Goal: Transaction & Acquisition: Purchase product/service

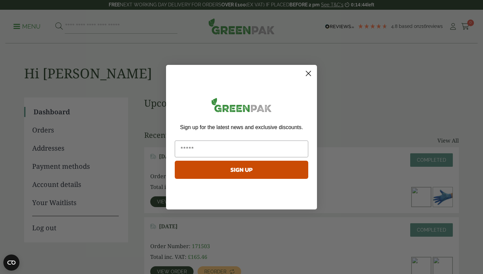
click at [310, 76] on circle "Close dialog" at bounding box center [308, 72] width 11 height 11
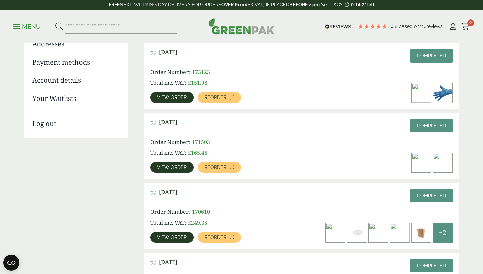
scroll to position [87, 0]
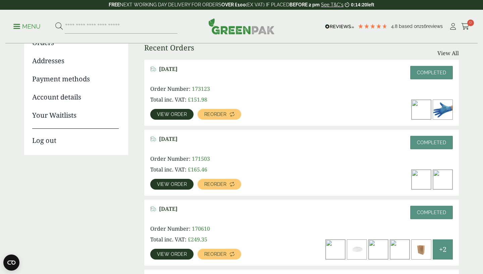
click at [174, 113] on span "View order" at bounding box center [172, 114] width 30 height 5
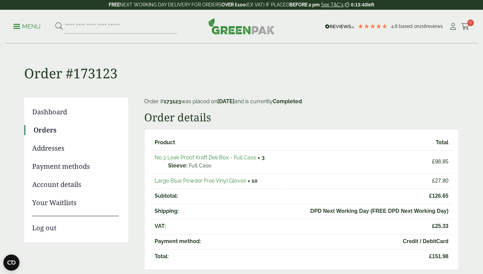
click at [189, 159] on link "No.3 Leak Proof Kraft Deli Box - Full Case" at bounding box center [206, 157] width 102 height 6
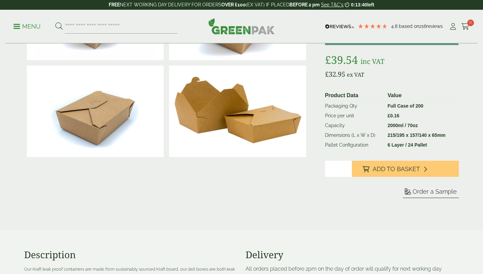
type input "*"
click at [347, 168] on input "*" at bounding box center [338, 168] width 27 height 16
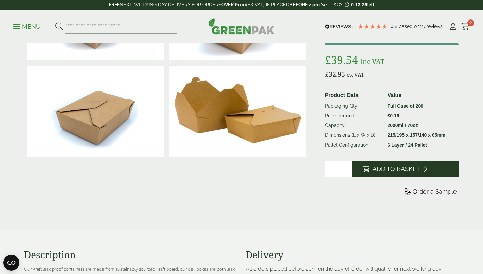
click at [375, 167] on span "Add to Basket" at bounding box center [396, 168] width 47 height 7
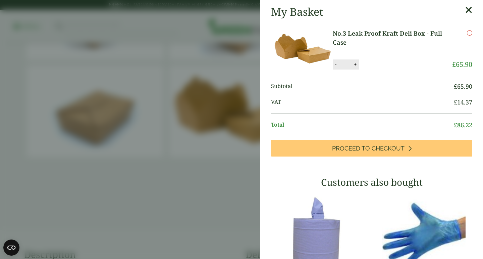
click at [469, 9] on icon at bounding box center [469, 9] width 7 height 9
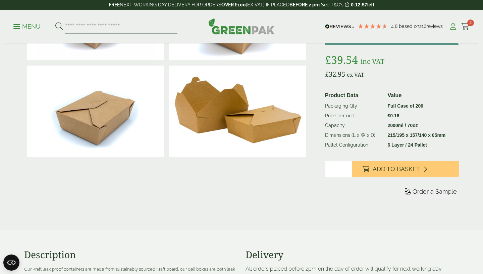
click at [451, 25] on icon at bounding box center [453, 26] width 8 height 7
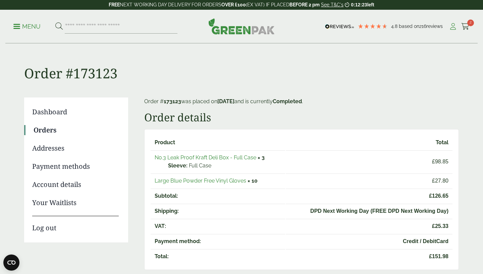
click at [454, 28] on icon at bounding box center [453, 26] width 8 height 7
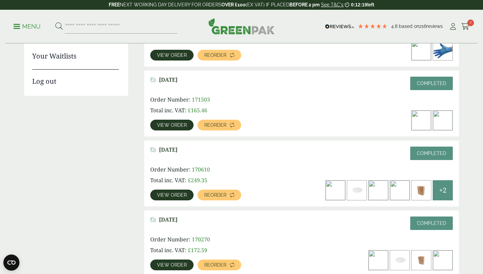
click at [175, 198] on link "View order" at bounding box center [171, 194] width 43 height 11
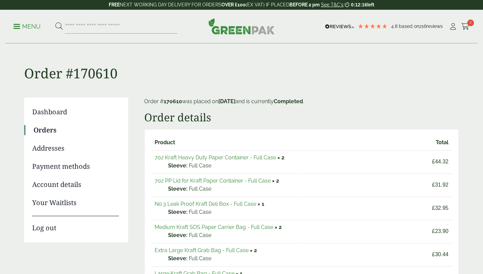
click at [223, 159] on link "7oz Kraft Heavy Duty Paper Container - Full Case" at bounding box center [216, 157] width 122 height 6
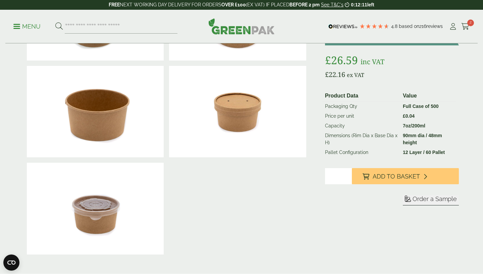
type input "*"
click at [346, 174] on input "*" at bounding box center [338, 176] width 27 height 16
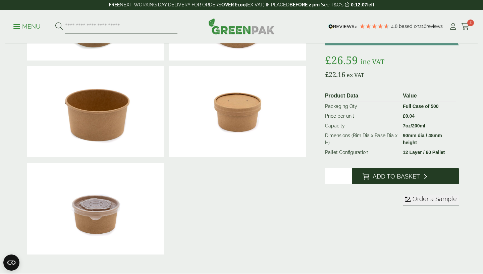
click at [367, 175] on icon at bounding box center [366, 176] width 7 height 6
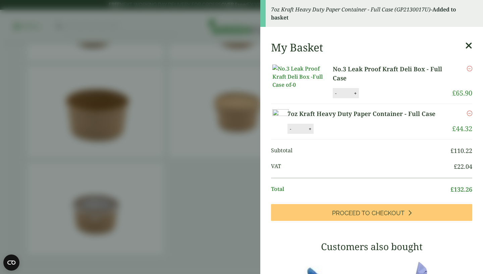
click at [469, 47] on icon at bounding box center [469, 45] width 7 height 9
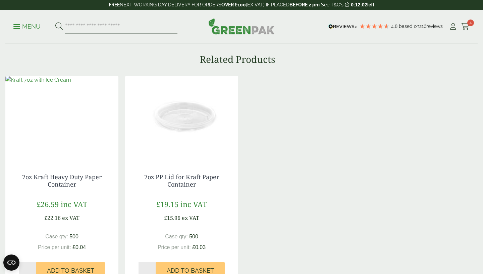
scroll to position [589, 0]
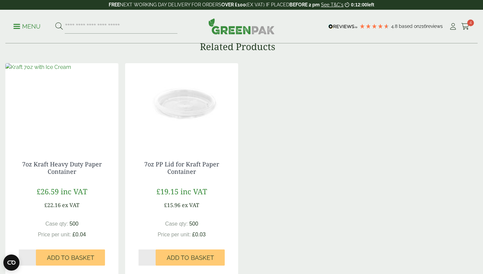
type input "*"
click at [154, 255] on input "*" at bounding box center [147, 257] width 17 height 16
click at [183, 260] on span "Add to Basket" at bounding box center [190, 257] width 47 height 7
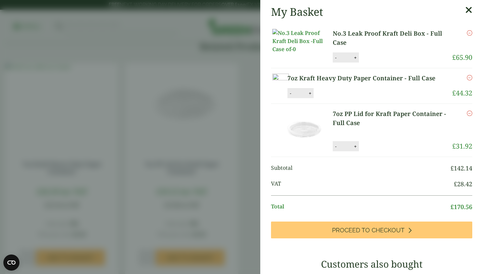
click at [468, 12] on icon at bounding box center [469, 9] width 7 height 9
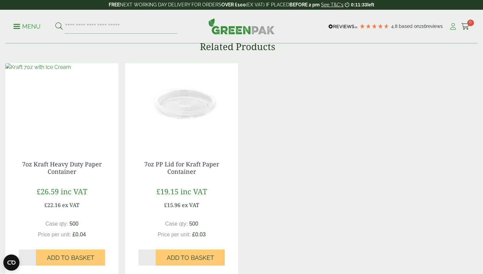
click at [453, 29] on icon at bounding box center [453, 26] width 8 height 7
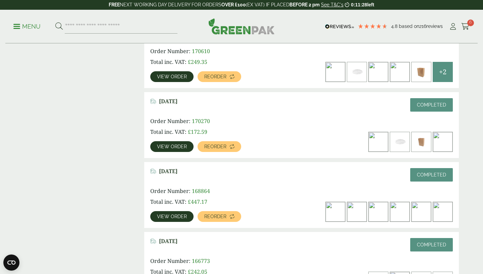
scroll to position [266, 0]
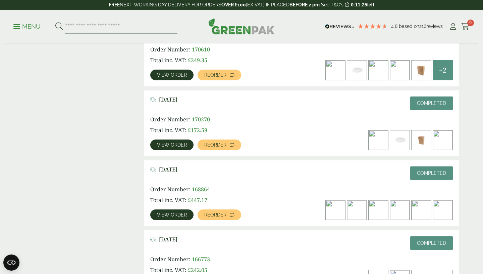
click at [176, 219] on link "View order" at bounding box center [171, 214] width 43 height 11
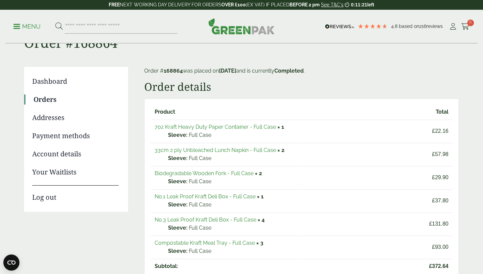
click at [211, 195] on link "No.1 Leak Proof Kraft Deli Box - Full Case" at bounding box center [205, 196] width 101 height 6
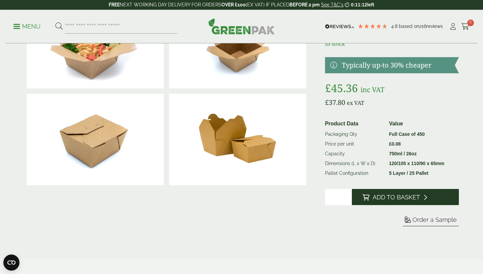
click at [379, 196] on span "Add to Basket" at bounding box center [396, 196] width 47 height 7
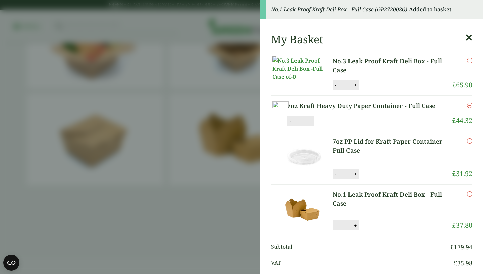
click at [471, 43] on link at bounding box center [469, 39] width 7 height 13
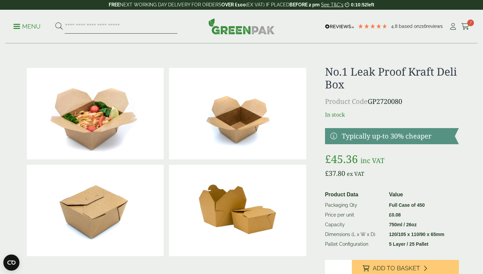
click at [87, 29] on input "search" at bounding box center [121, 26] width 113 height 14
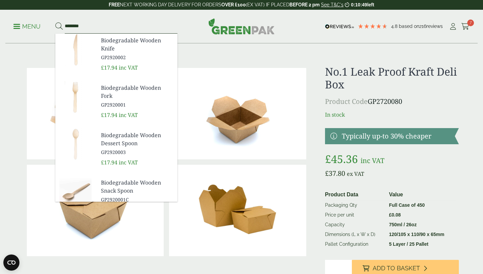
type input "********"
click at [55, 22] on button at bounding box center [58, 26] width 7 height 9
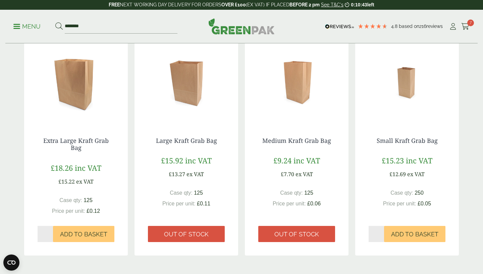
type input "*"
click at [51, 231] on input "*" at bounding box center [45, 234] width 15 height 16
click at [71, 232] on span "Add to Basket" at bounding box center [83, 233] width 47 height 7
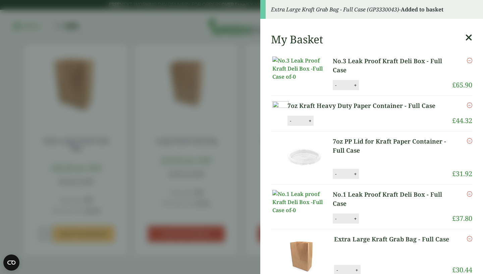
click at [468, 38] on icon at bounding box center [469, 37] width 7 height 9
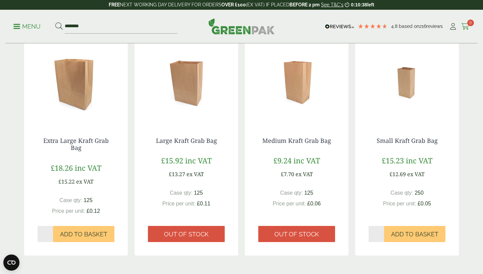
click at [465, 28] on icon at bounding box center [466, 26] width 8 height 7
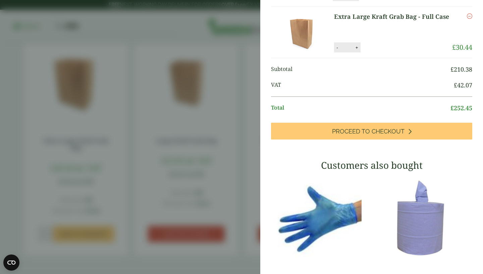
scroll to position [223, 0]
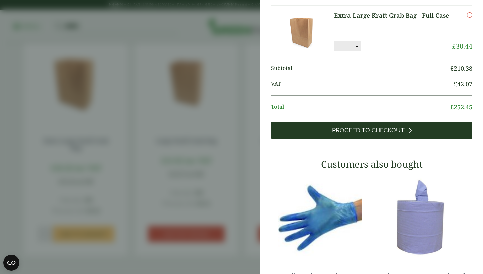
click at [346, 134] on span "Proceed to Checkout" at bounding box center [368, 130] width 73 height 7
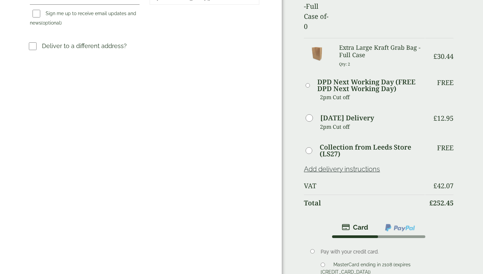
scroll to position [260, 0]
